Goal: Check status: Check status

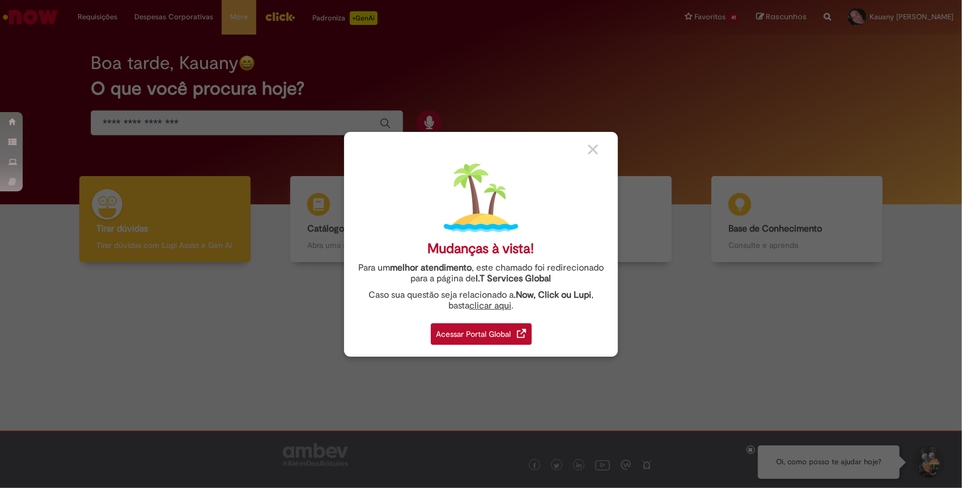
click at [604, 137] on div "Mudanças à vista! Para um melhor atendimento , este chamado foi redirecionado p…" at bounding box center [481, 244] width 274 height 225
click at [593, 150] on img at bounding box center [593, 149] width 10 height 10
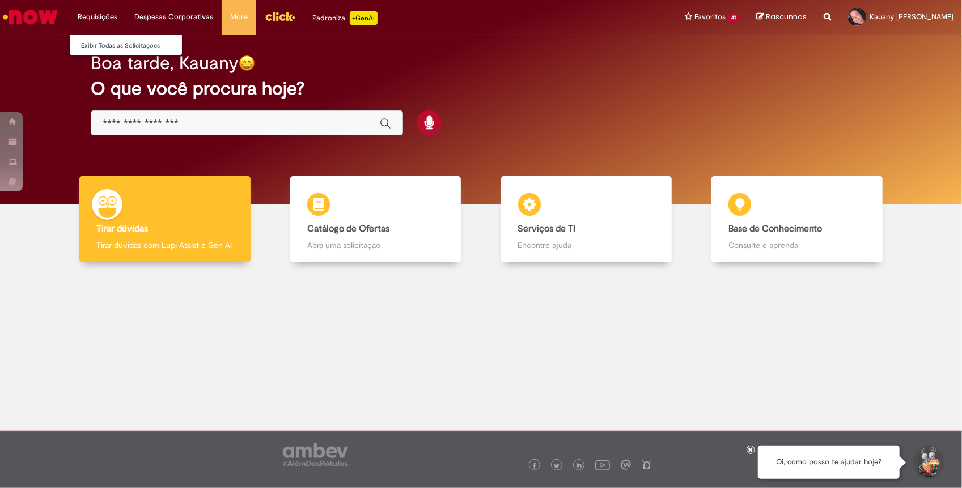
click at [96, 11] on li "Requisições Exibir Todas as Solicitações" at bounding box center [97, 17] width 57 height 34
click at [107, 42] on link "Exibir Todas as Solicitações" at bounding box center [132, 46] width 125 height 12
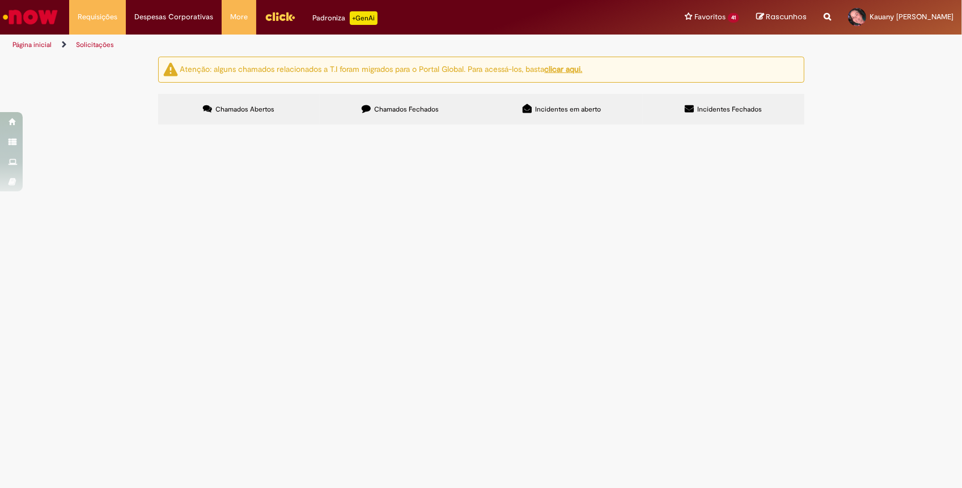
click at [0, 0] on section "Itens solicitados Exportar como PDF Exportar como Excel Exportar como CSV Itens…" at bounding box center [0, 0] width 0 height 0
click at [436, 125] on label "Chamados Fechados" at bounding box center [400, 109] width 161 height 31
click at [0, 0] on input "Pesquisar" at bounding box center [0, 0] width 0 height 0
paste input "******"
type input "******"
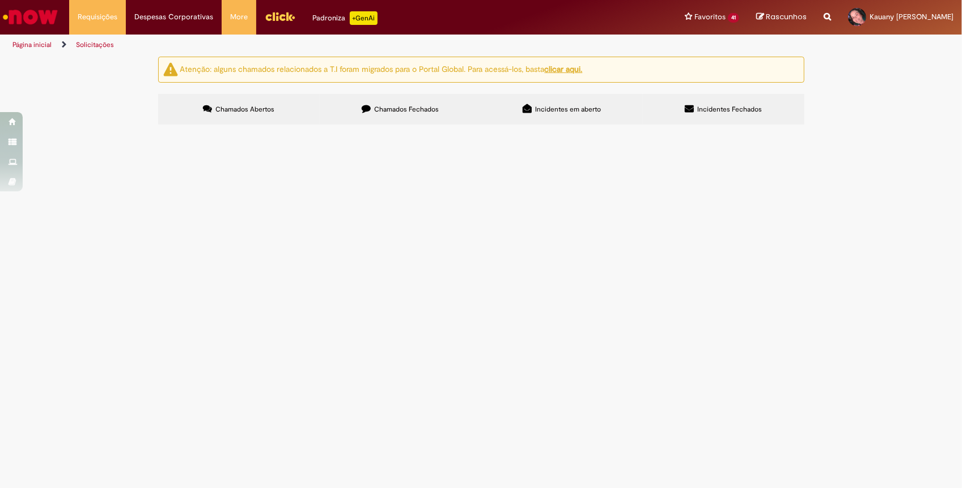
click at [0, 0] on span "Pesquisar" at bounding box center [0, 0] width 0 height 0
click at [0, 0] on span "R13474226" at bounding box center [0, 0] width 0 height 0
